Goal: Information Seeking & Learning: Learn about a topic

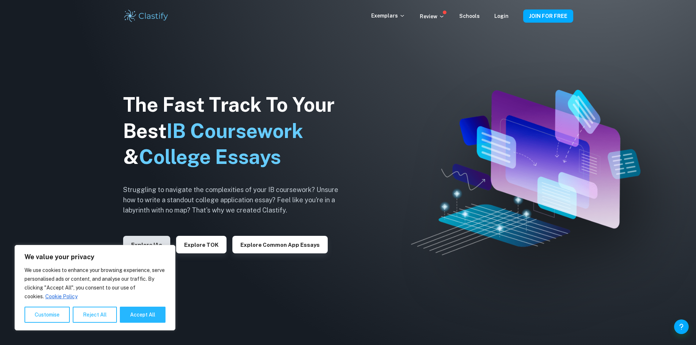
click at [136, 242] on button "Explore IAs" at bounding box center [146, 245] width 47 height 18
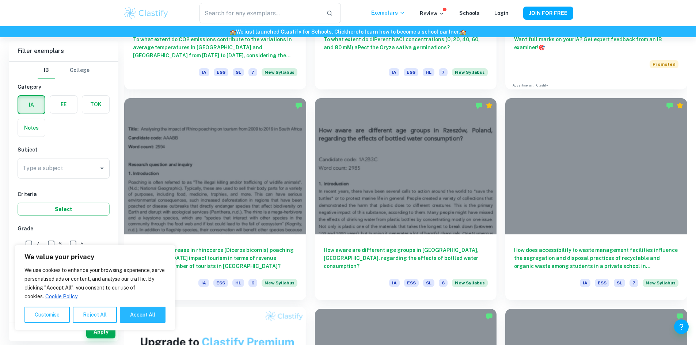
scroll to position [366, 0]
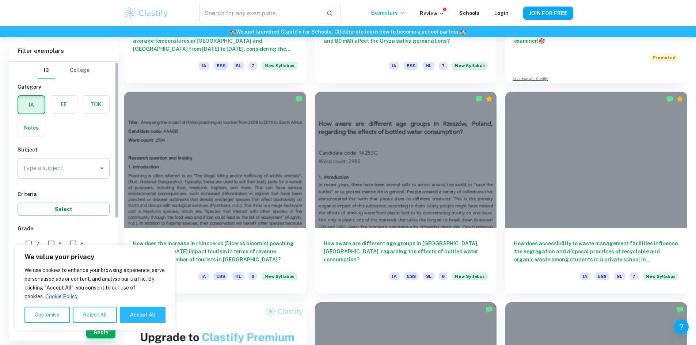
drag, startPoint x: 72, startPoint y: 159, endPoint x: 76, endPoint y: 170, distance: 10.9
click at [72, 159] on div "Type a subject" at bounding box center [64, 168] width 92 height 20
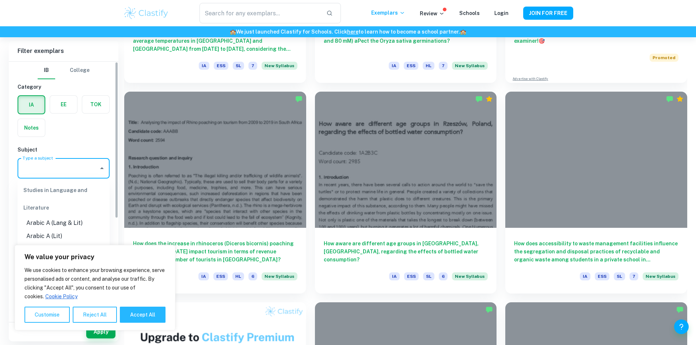
click at [76, 172] on input "Type a subject" at bounding box center [58, 169] width 75 height 14
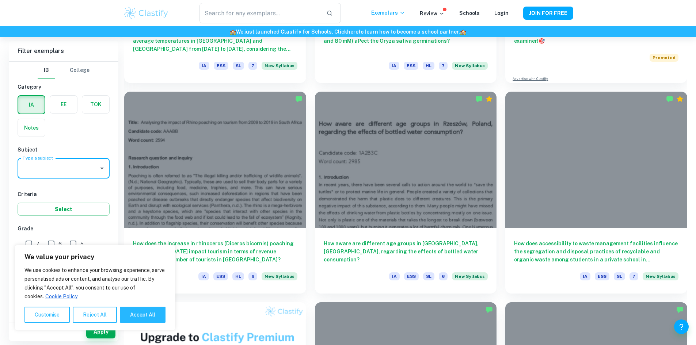
click at [98, 166] on icon "Open" at bounding box center [102, 168] width 9 height 9
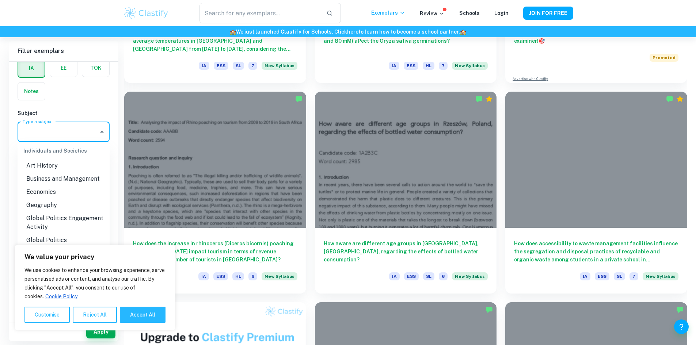
scroll to position [695, 0]
drag, startPoint x: 92, startPoint y: 178, endPoint x: 55, endPoint y: 189, distance: 38.7
click at [55, 189] on li "Economics" at bounding box center [64, 189] width 92 height 13
type input "Economics"
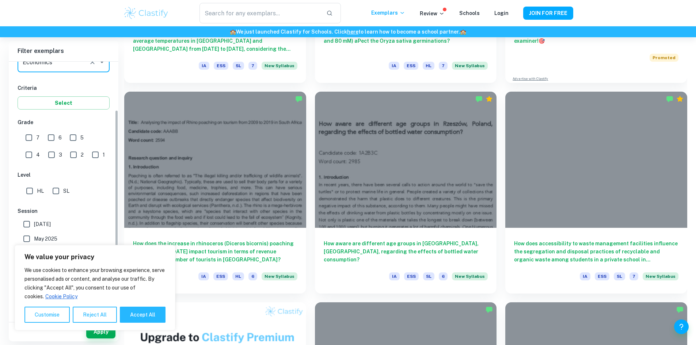
scroll to position [110, 0]
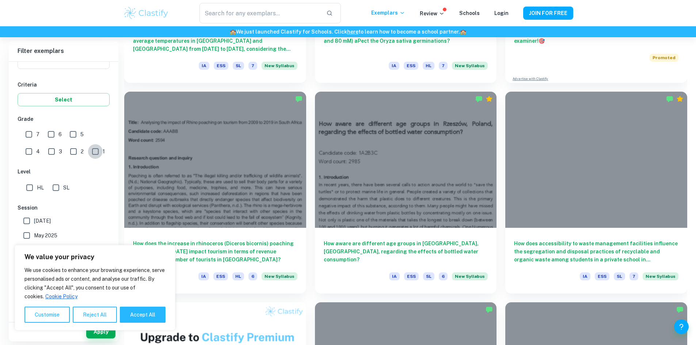
click at [88, 152] on input "1" at bounding box center [95, 151] width 15 height 15
checkbox input "true"
click at [138, 307] on button "Accept All" at bounding box center [143, 315] width 46 height 16
checkbox input "true"
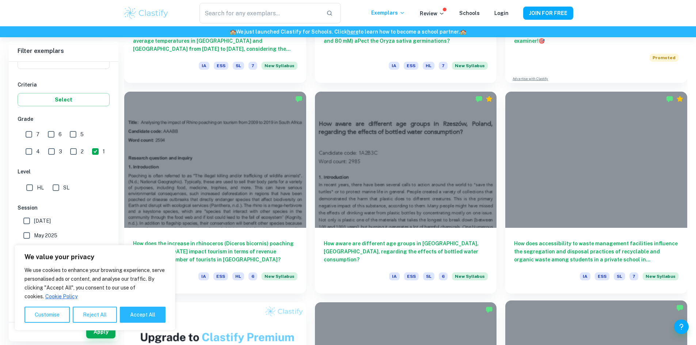
checkbox input "true"
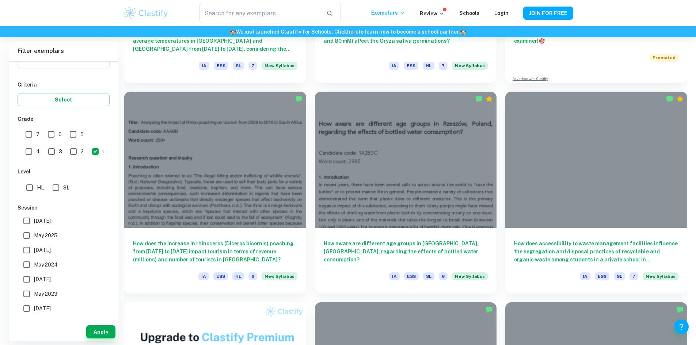
click at [27, 186] on input "HL" at bounding box center [29, 188] width 15 height 15
checkbox input "true"
click at [97, 329] on button "Apply" at bounding box center [100, 332] width 29 height 13
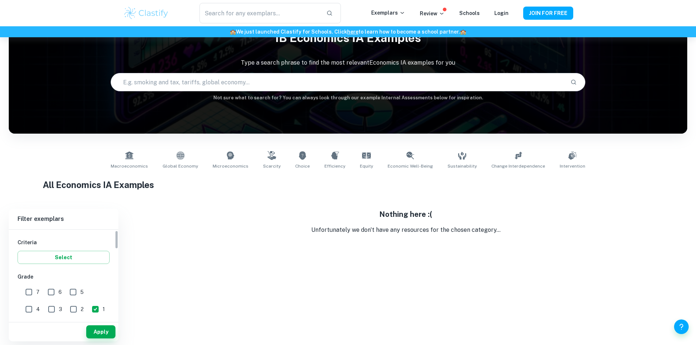
scroll to position [146, 0]
click at [88, 281] on input "1" at bounding box center [95, 283] width 15 height 15
checkbox input "false"
click at [66, 283] on input "2" at bounding box center [73, 283] width 15 height 15
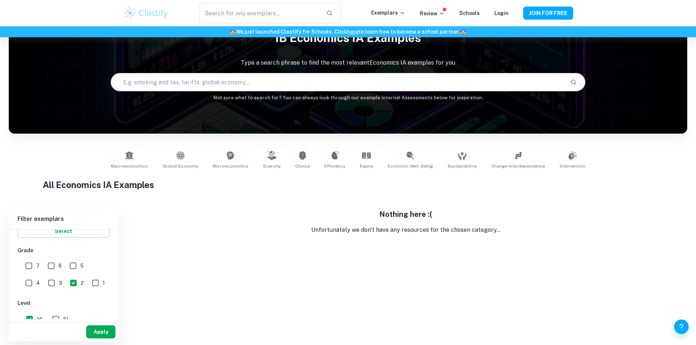
click at [100, 335] on button "Apply" at bounding box center [100, 332] width 29 height 13
click at [66, 280] on input "2" at bounding box center [73, 279] width 15 height 15
checkbox input "false"
click at [44, 280] on input "3" at bounding box center [51, 279] width 15 height 15
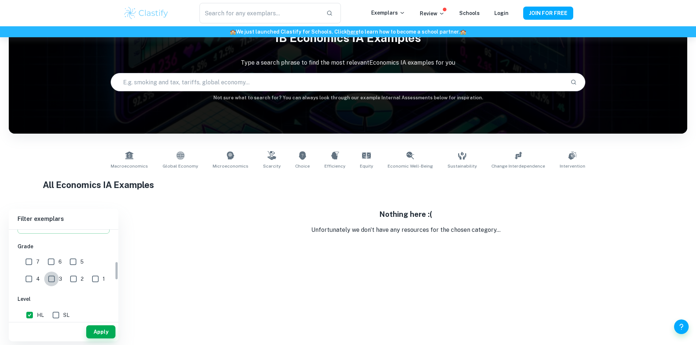
checkbox input "true"
click at [104, 337] on button "Apply" at bounding box center [100, 332] width 29 height 13
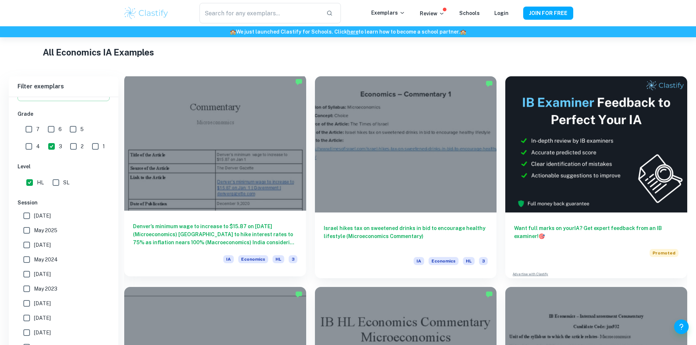
scroll to position [170, 0]
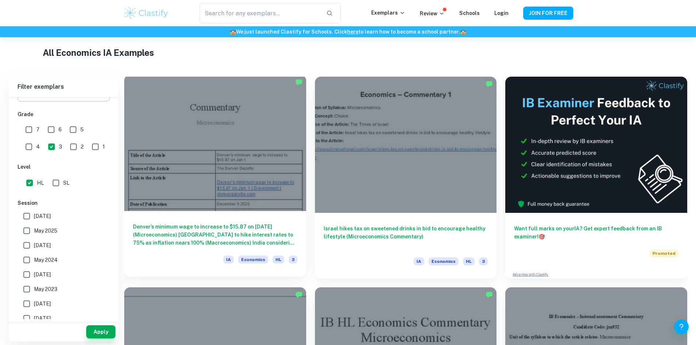
click at [216, 163] on div at bounding box center [215, 143] width 182 height 136
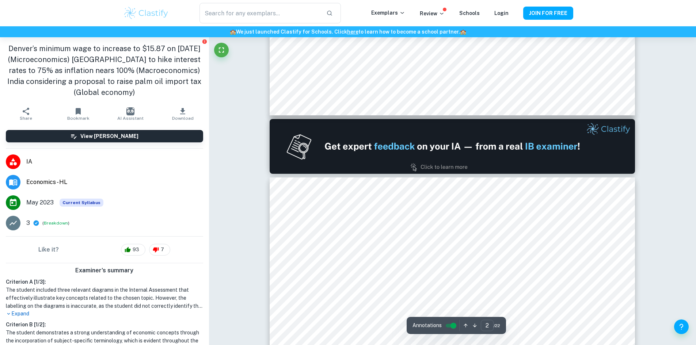
scroll to position [548, 0]
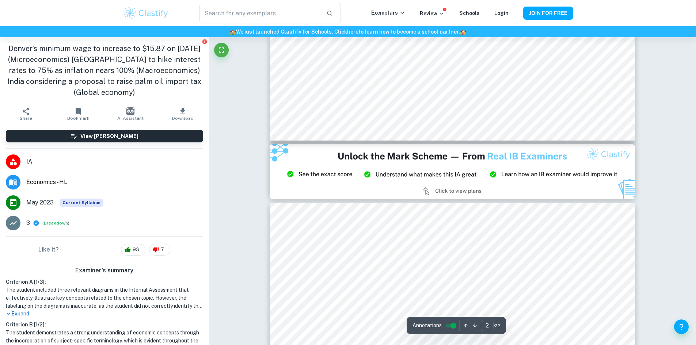
type input "3"
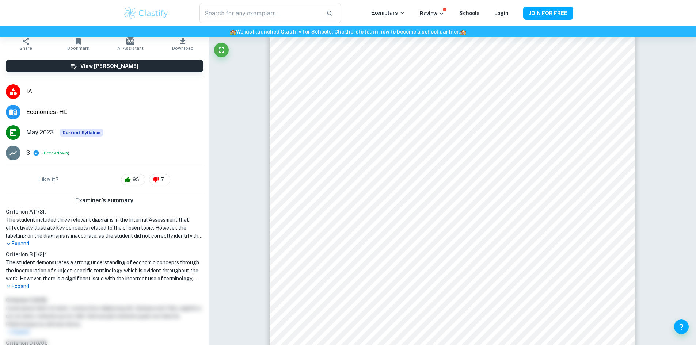
scroll to position [73, 0]
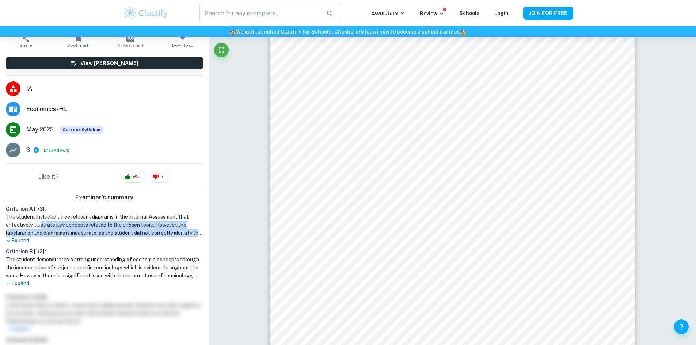
drag, startPoint x: 38, startPoint y: 223, endPoint x: 134, endPoint y: 238, distance: 97.4
click at [134, 238] on div "Criterion A [ 1 / 3 ]: The student included three relevant diagrams in the Inte…" at bounding box center [104, 225] width 203 height 40
click at [134, 238] on p "Expand" at bounding box center [104, 241] width 197 height 8
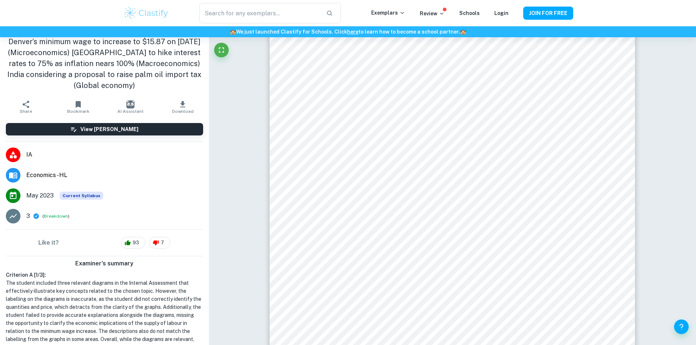
scroll to position [0, 0]
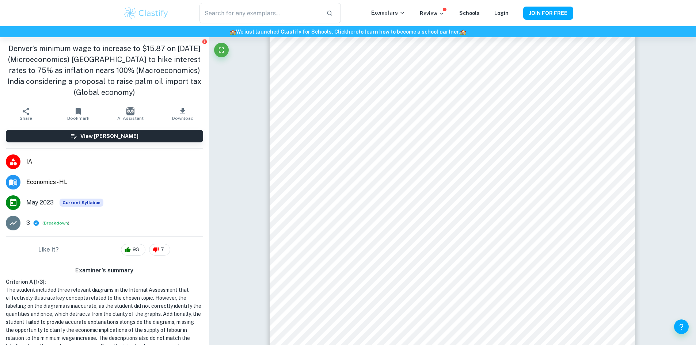
click at [46, 225] on button "Breakdown" at bounding box center [56, 223] width 24 height 7
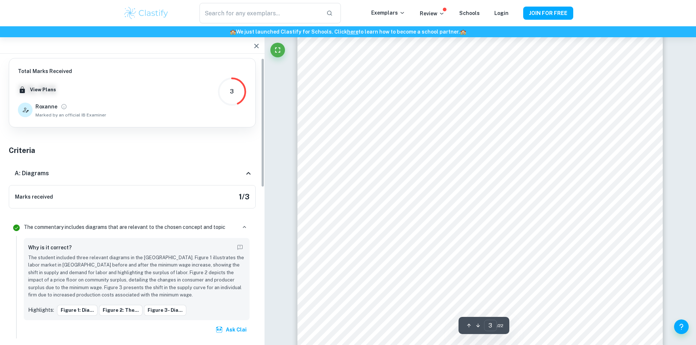
scroll to position [1353, 0]
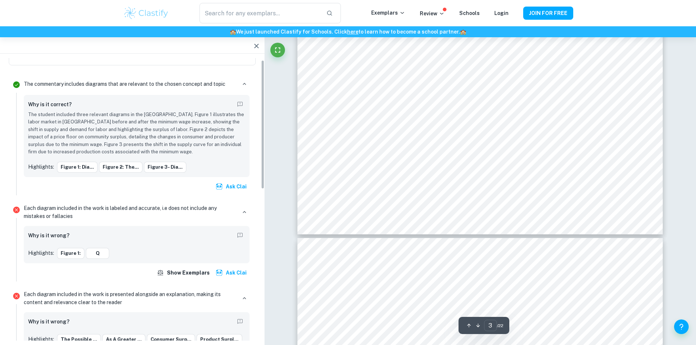
drag, startPoint x: 243, startPoint y: 99, endPoint x: 223, endPoint y: 155, distance: 59.0
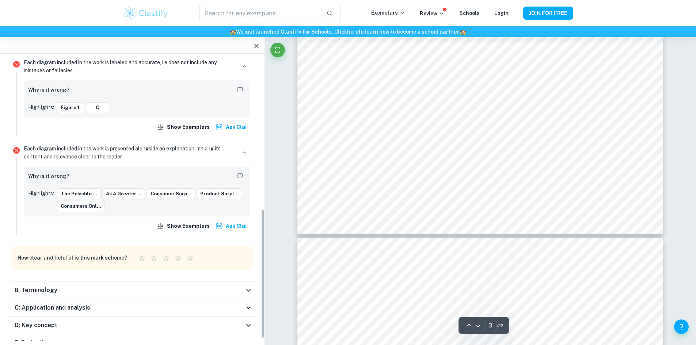
scroll to position [335, 0]
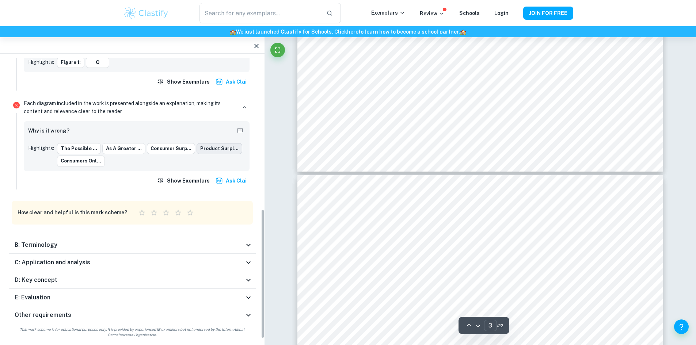
type input "4"
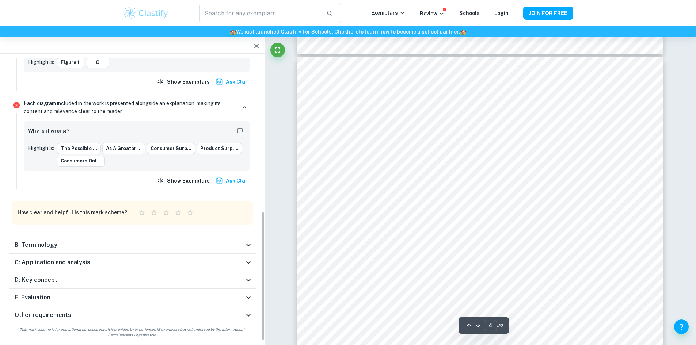
scroll to position [1536, 0]
click at [172, 243] on div "B: Terminology" at bounding box center [130, 245] width 230 height 9
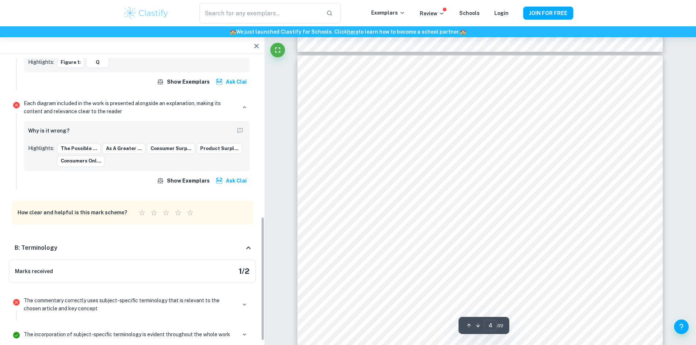
scroll to position [478, 0]
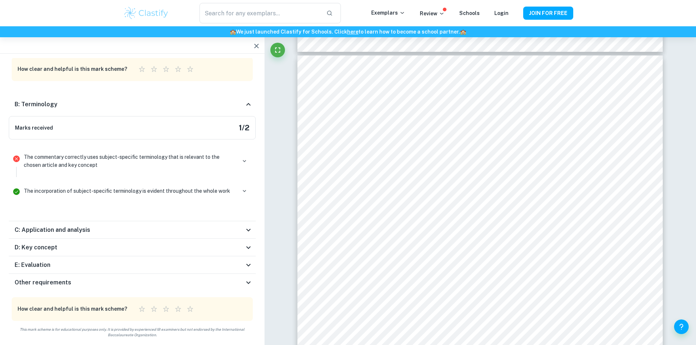
click at [174, 227] on div "C: Application and analysis" at bounding box center [130, 230] width 230 height 9
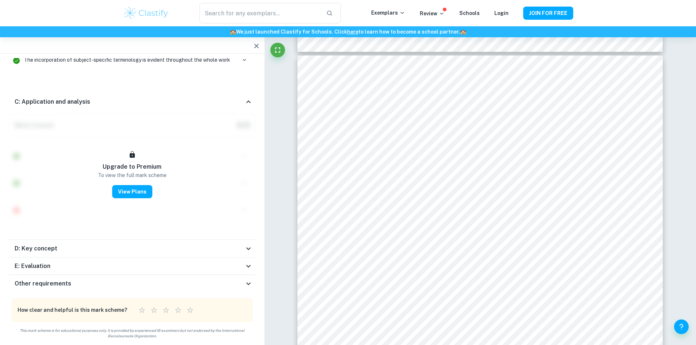
scroll to position [611, 0]
click at [164, 249] on div "D: Key concept" at bounding box center [130, 247] width 230 height 9
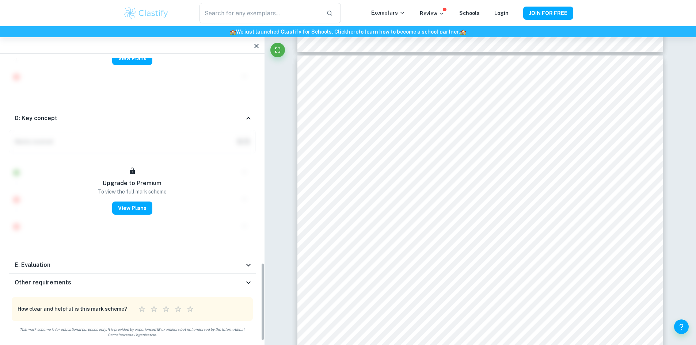
click at [164, 261] on div "E: Evaluation" at bounding box center [130, 265] width 230 height 9
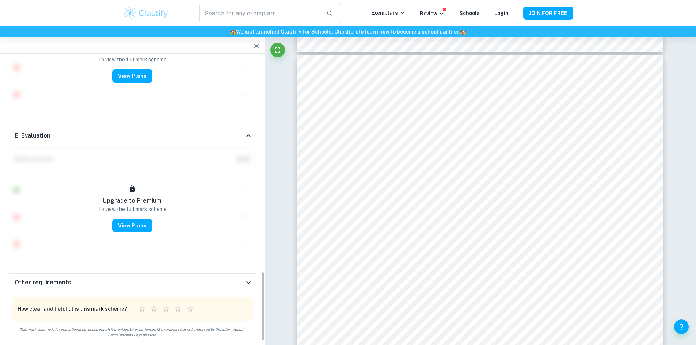
click at [160, 277] on div "Other requirements" at bounding box center [132, 283] width 247 height 18
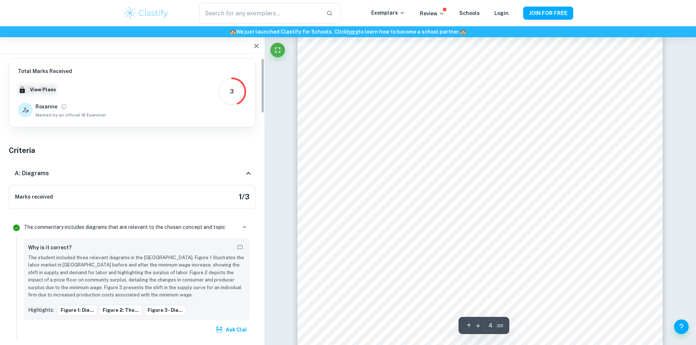
scroll to position [1646, 0]
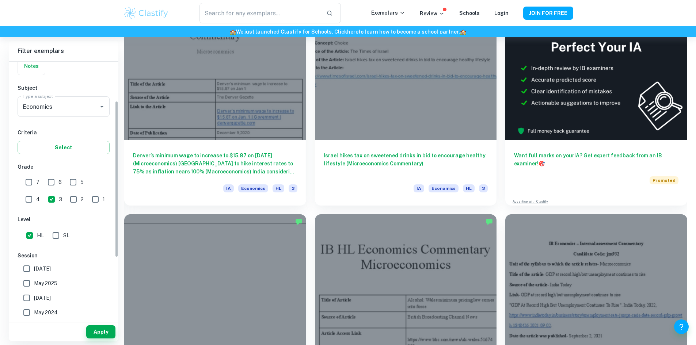
scroll to position [73, 0]
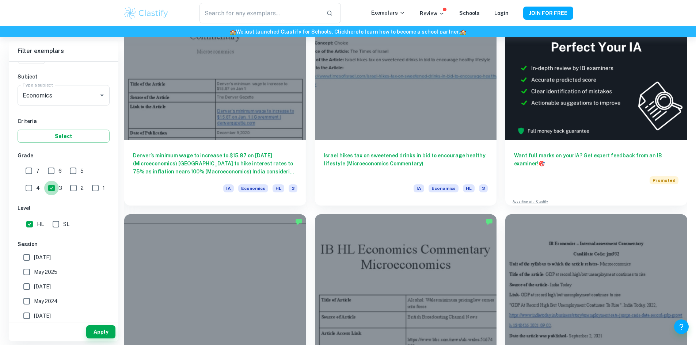
click at [44, 190] on input "3" at bounding box center [51, 188] width 15 height 15
checkbox input "false"
click at [25, 169] on input "7" at bounding box center [29, 171] width 15 height 15
click at [94, 337] on button "Apply" at bounding box center [100, 332] width 29 height 13
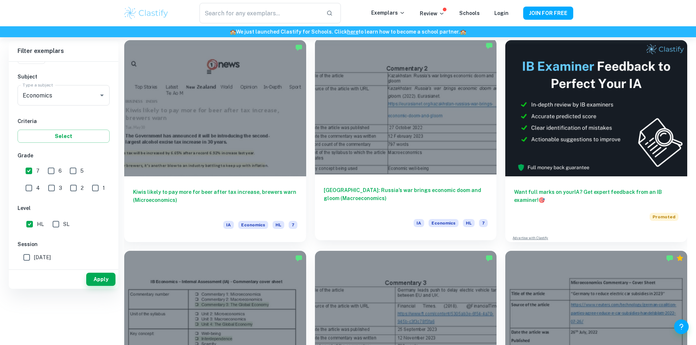
scroll to position [133, 0]
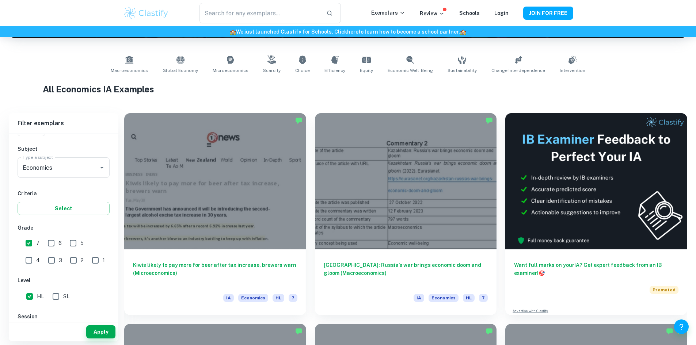
drag, startPoint x: 626, startPoint y: 85, endPoint x: 635, endPoint y: 75, distance: 13.5
click at [635, 75] on div "Macroeconomics Global Economy Microeconomics Scarcity Choice Efficiency Equity …" at bounding box center [348, 65] width 667 height 24
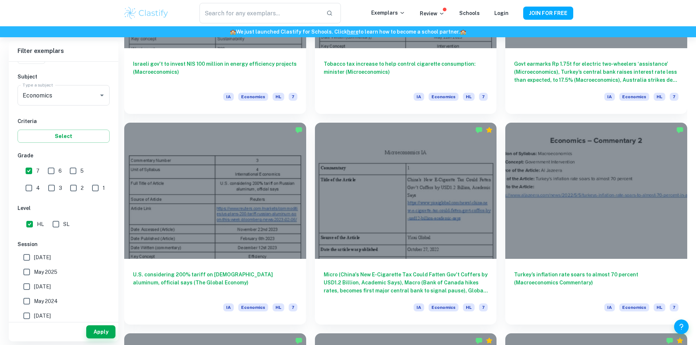
scroll to position [974, 0]
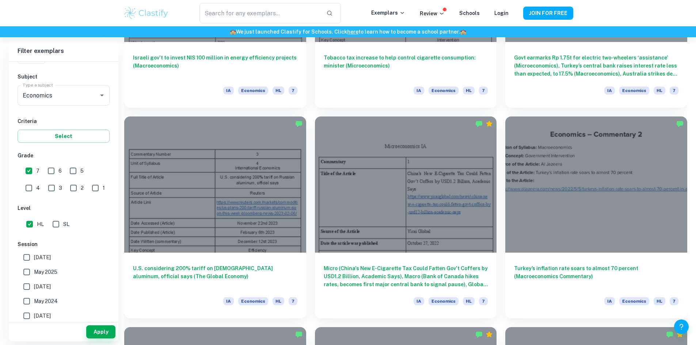
click at [36, 172] on input "7" at bounding box center [29, 171] width 15 height 15
checkbox input "false"
click at [63, 226] on input "SL" at bounding box center [56, 224] width 15 height 15
checkbox input "true"
click at [88, 189] on input "1" at bounding box center [95, 188] width 15 height 15
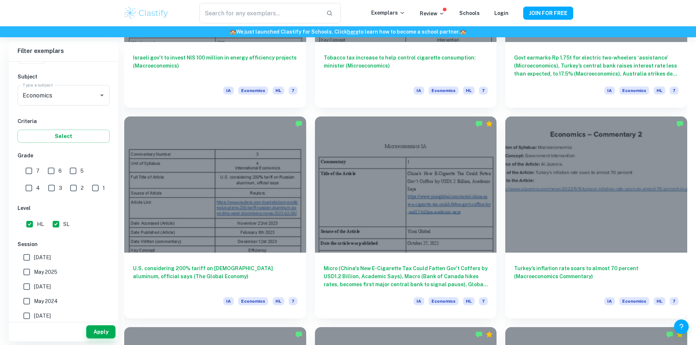
checkbox input "true"
click at [100, 335] on button "Apply" at bounding box center [100, 332] width 29 height 13
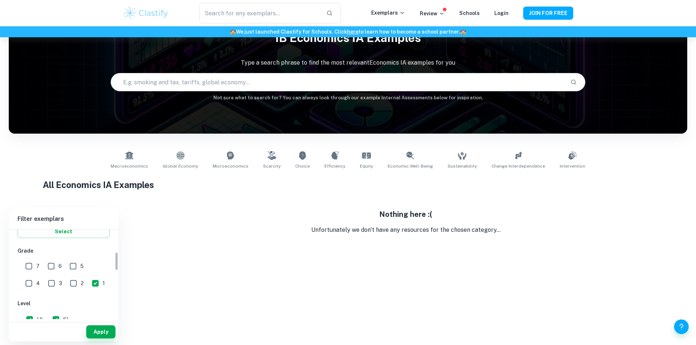
scroll to position [146, 0]
click at [66, 284] on input "2" at bounding box center [73, 283] width 15 height 15
checkbox input "true"
click at [95, 331] on button "Apply" at bounding box center [100, 332] width 29 height 13
click at [44, 283] on input "3" at bounding box center [51, 283] width 15 height 15
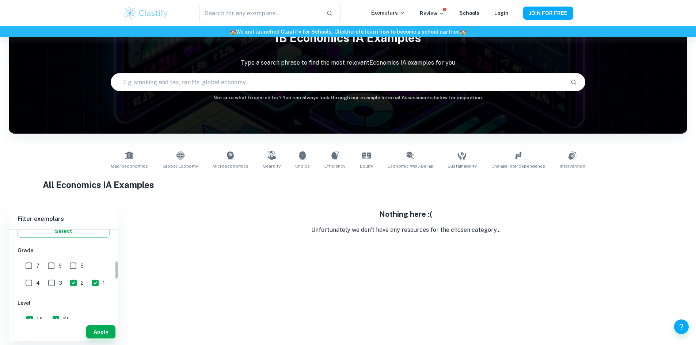
checkbox input "true"
click at [109, 335] on button "Apply" at bounding box center [100, 332] width 29 height 13
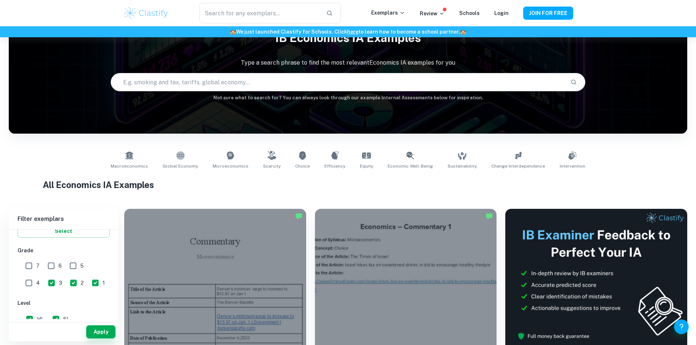
drag, startPoint x: 347, startPoint y: 205, endPoint x: 355, endPoint y: 193, distance: 14.3
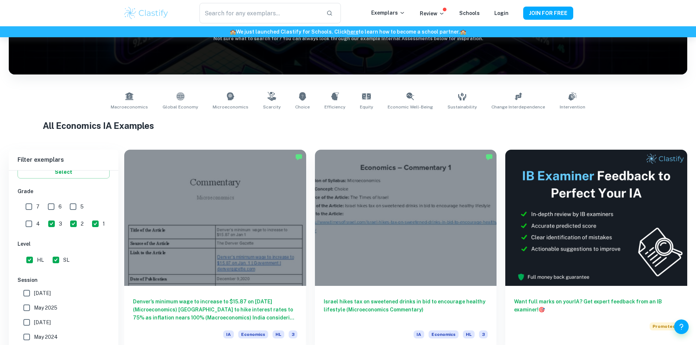
scroll to position [243, 0]
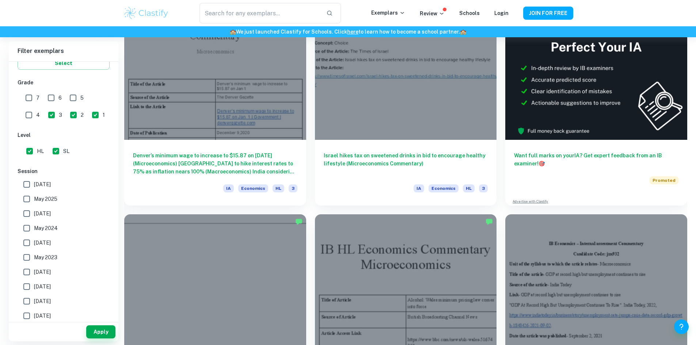
click at [36, 108] on input "4" at bounding box center [29, 115] width 15 height 15
checkbox input "true"
click at [95, 329] on button "Apply" at bounding box center [100, 332] width 29 height 13
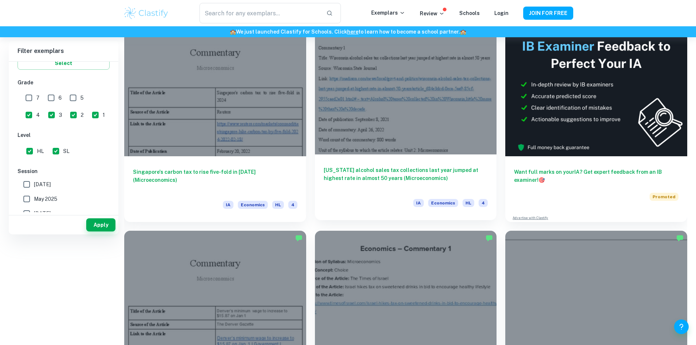
scroll to position [97, 0]
